Goal: Task Accomplishment & Management: Complete application form

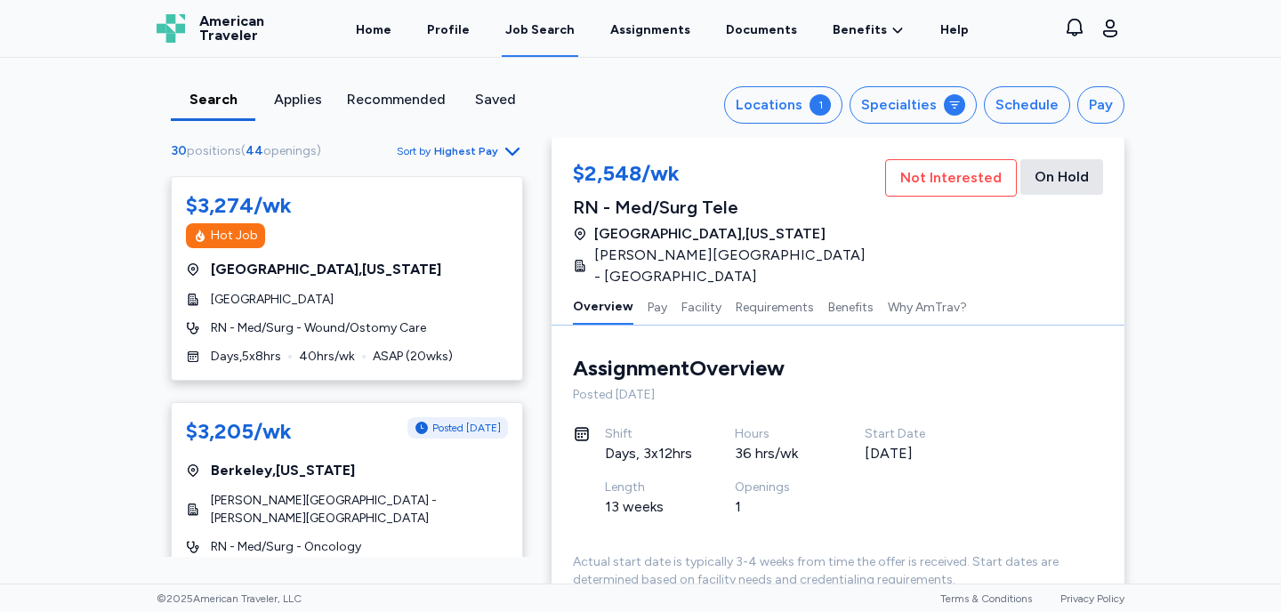
click at [397, 94] on div "Recommended" at bounding box center [396, 99] width 99 height 21
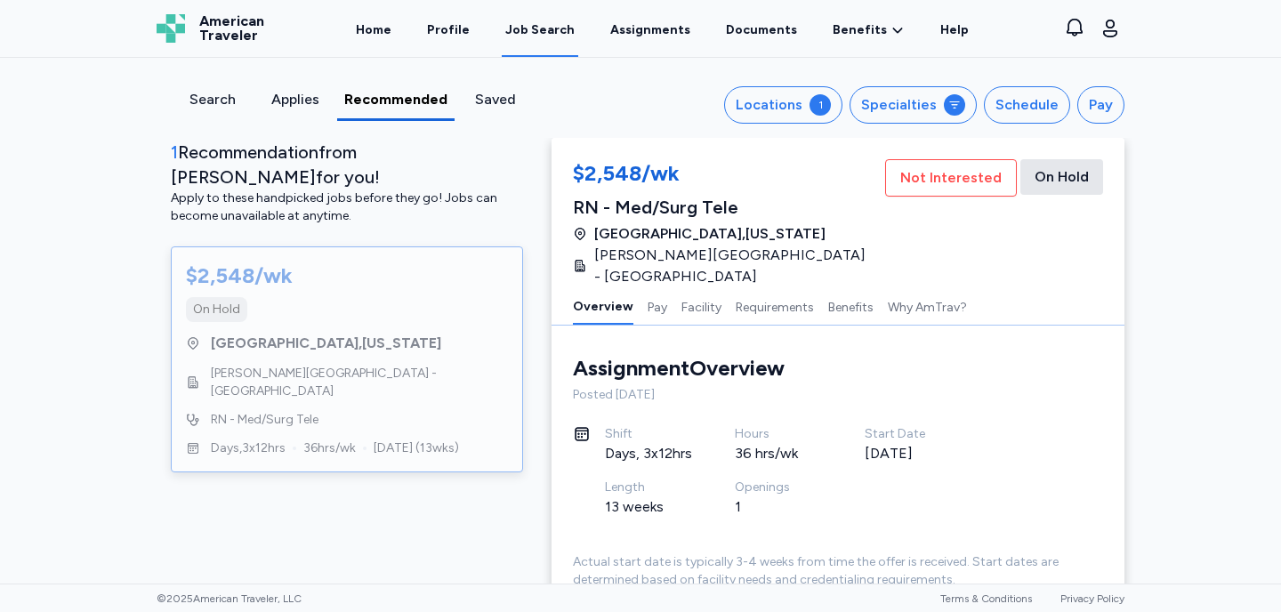
click at [299, 106] on div "Applies" at bounding box center [295, 99] width 68 height 21
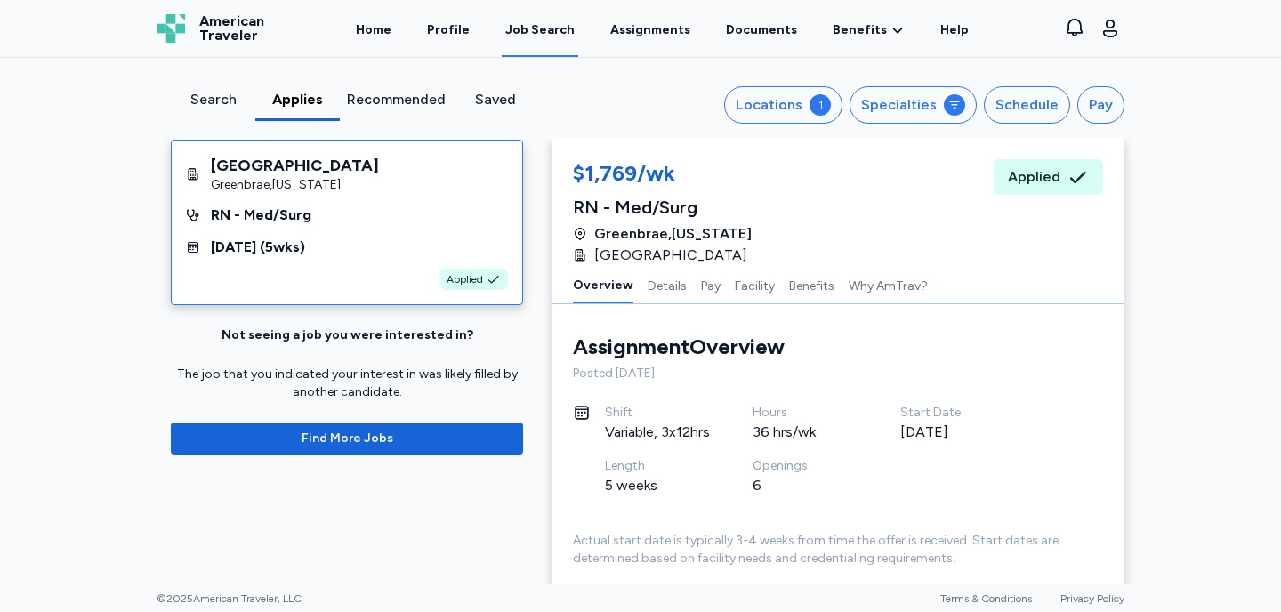
click at [213, 99] on div "Search" at bounding box center [213, 99] width 70 height 21
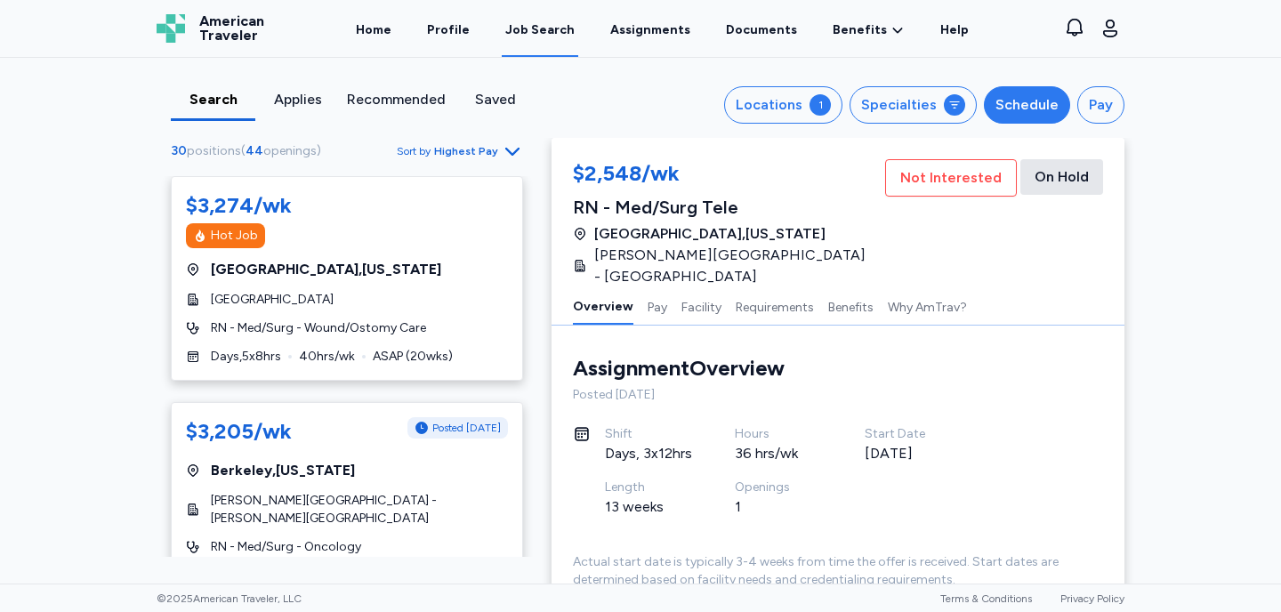
click at [1035, 100] on div "Schedule" at bounding box center [1026, 104] width 63 height 21
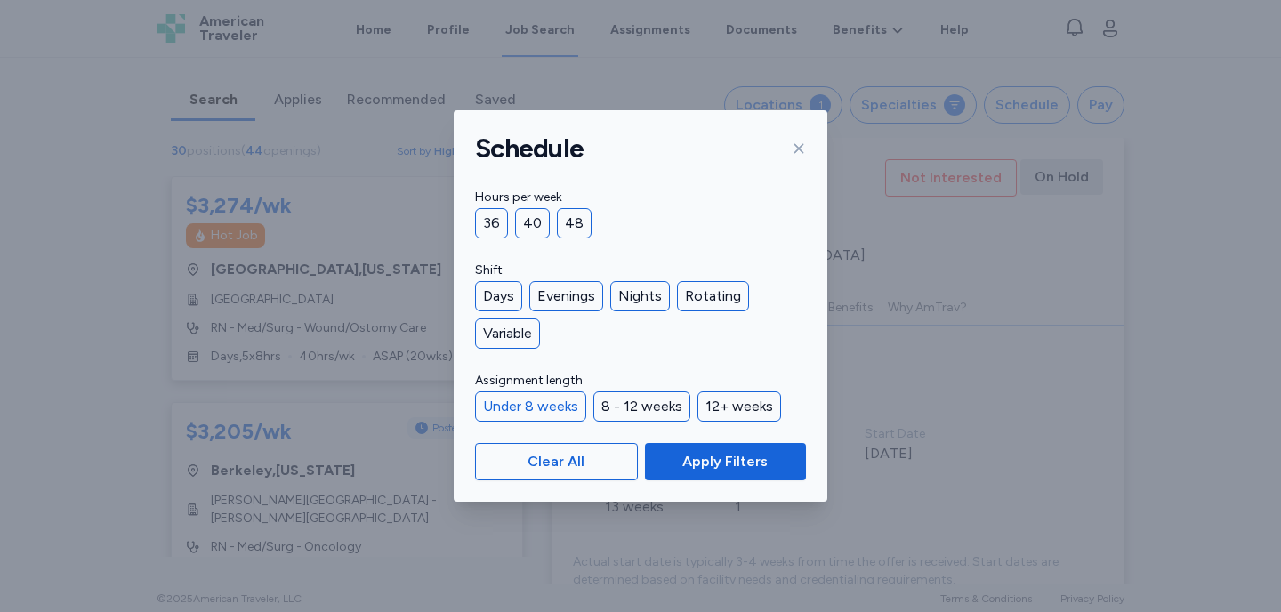
click at [519, 413] on div "Under 8 weeks" at bounding box center [530, 406] width 111 height 30
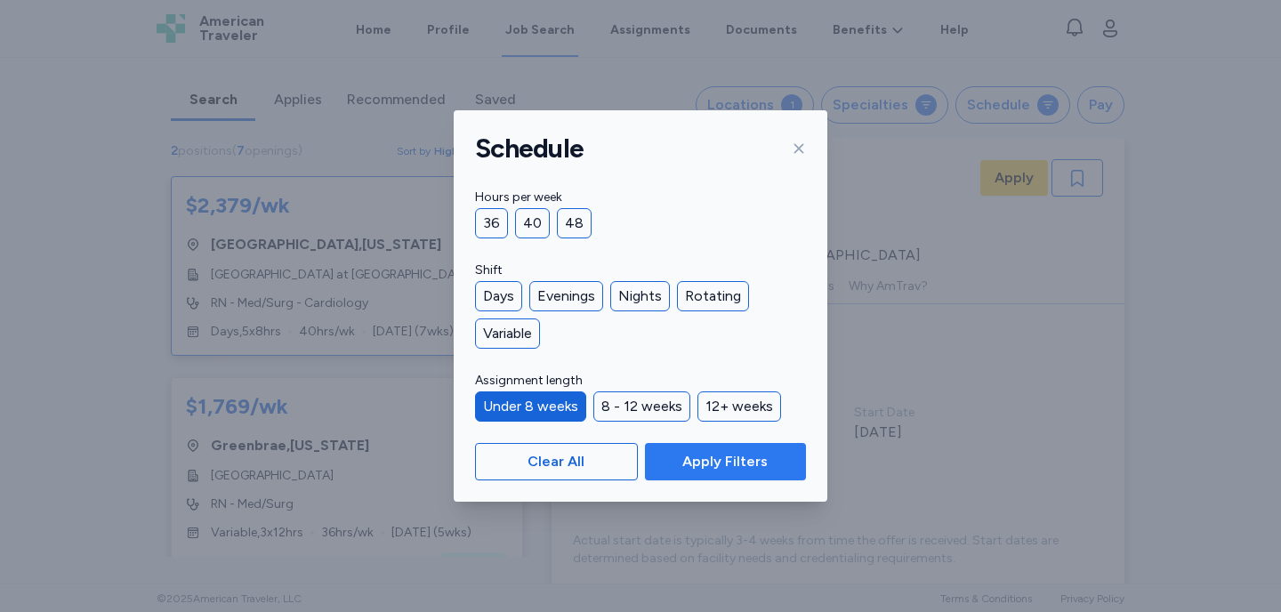
click at [721, 455] on span "Apply Filters" at bounding box center [724, 461] width 85 height 21
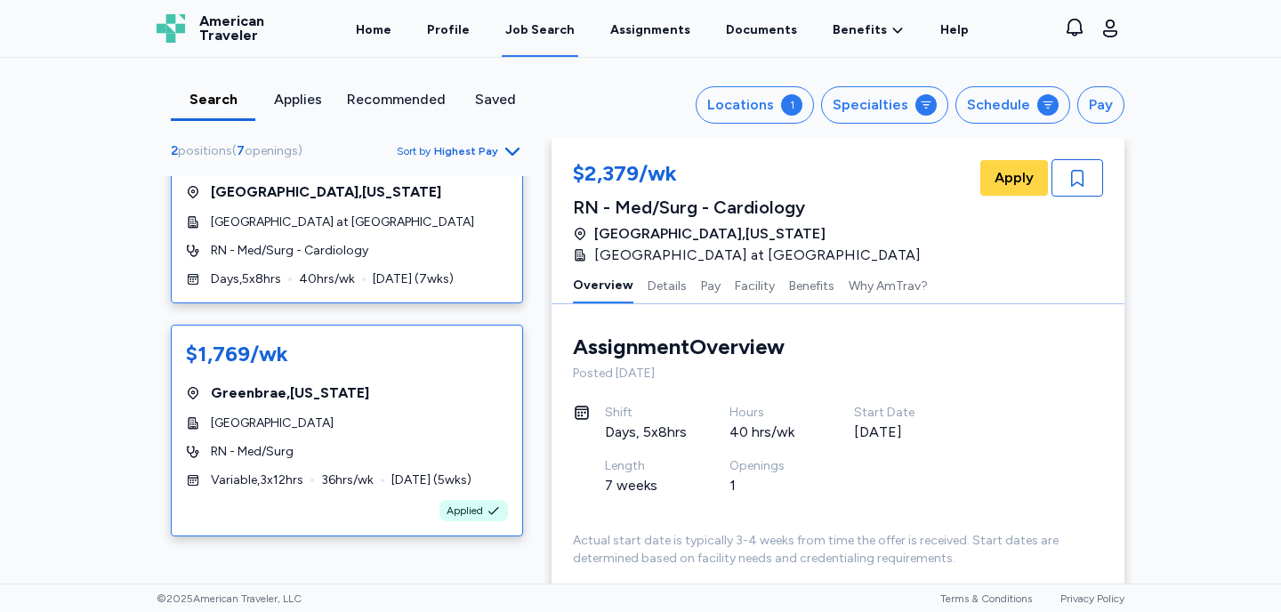
scroll to position [53, 0]
